Goal: Transaction & Acquisition: Purchase product/service

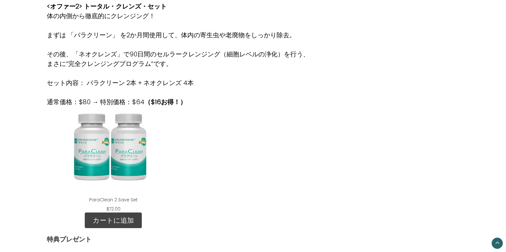
scroll to position [233, 0]
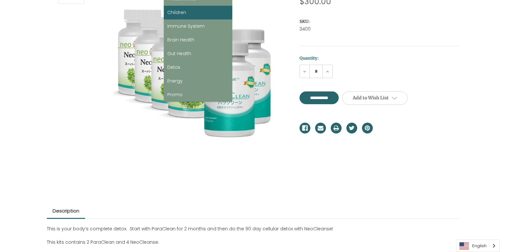
scroll to position [21, 0]
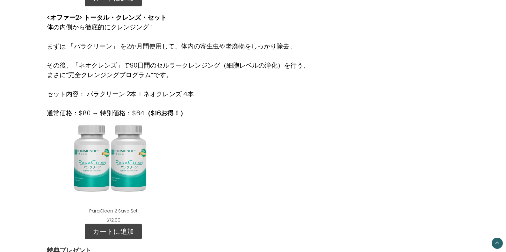
scroll to position [425, 0]
